Goal: Navigation & Orientation: Find specific page/section

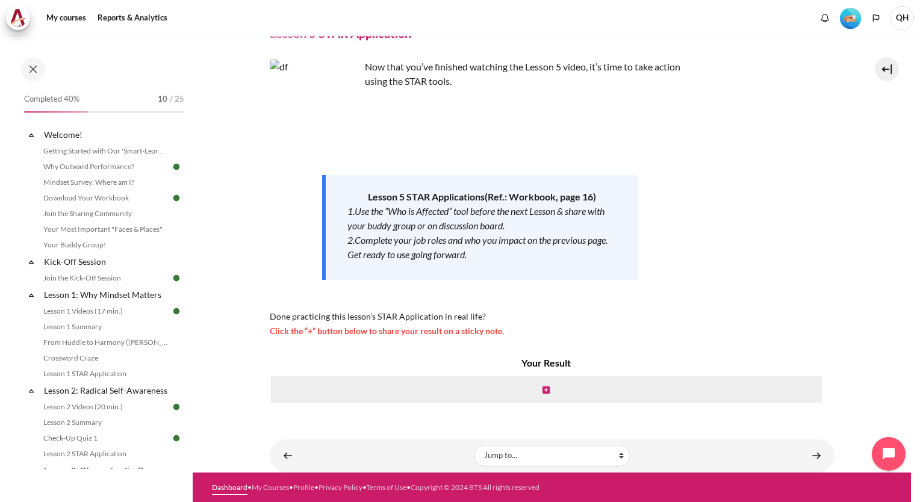
click at [234, 486] on link "Dashboard" at bounding box center [230, 487] width 36 height 9
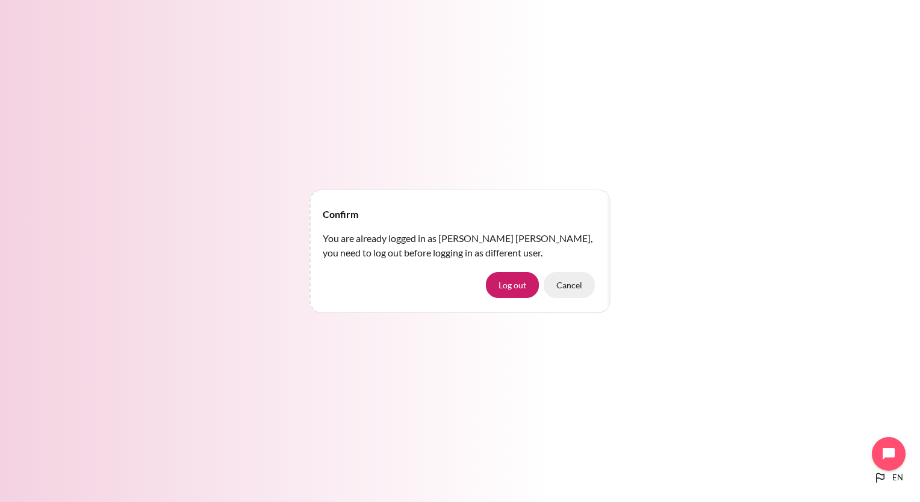
click at [576, 287] on button "Cancel" at bounding box center [569, 284] width 51 height 25
click at [573, 286] on button "Cancel" at bounding box center [569, 284] width 51 height 25
